Goal: Find specific page/section: Find specific page/section

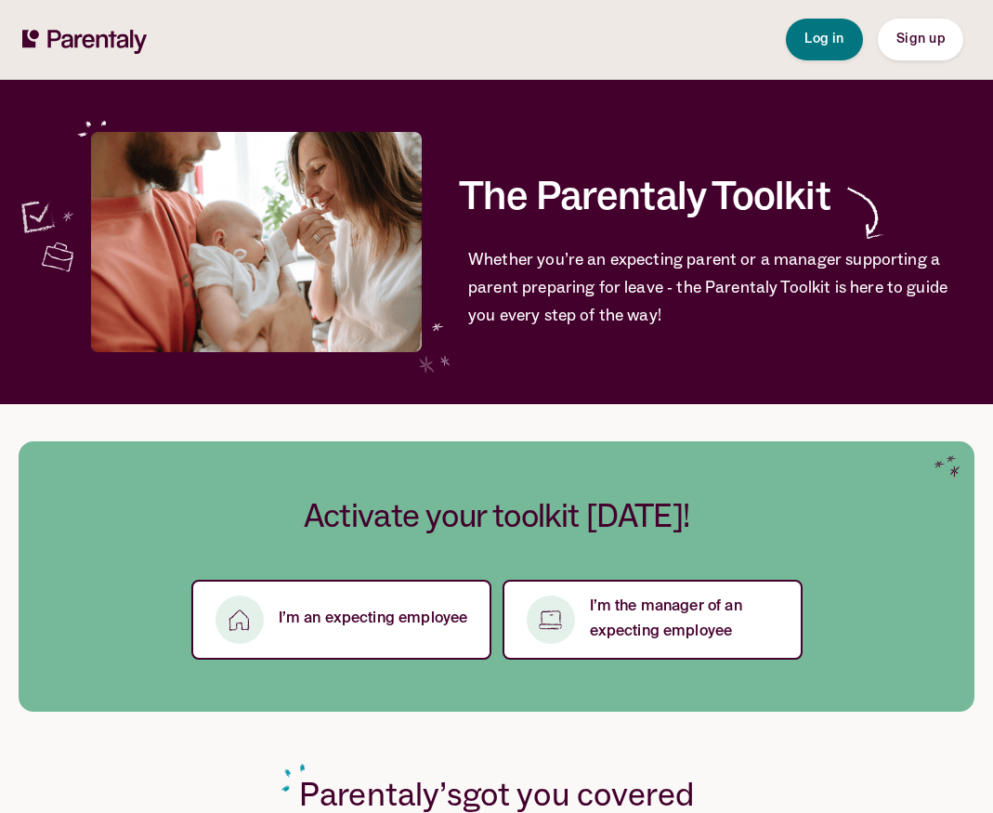
click at [887, 362] on div "The Parentaly Toolkit Whether you’re an expecting parent or a manager supportin…" at bounding box center [497, 242] width 956 height 324
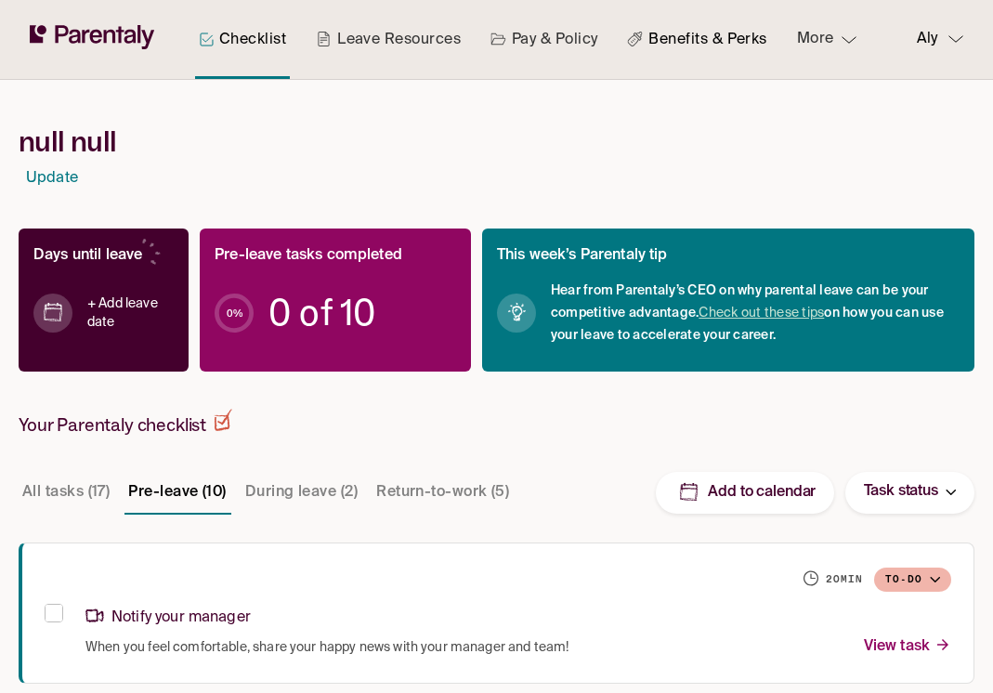
click at [698, 53] on link "Benefits & Perks" at bounding box center [696, 39] width 147 height 79
